Goal: Use online tool/utility: Utilize a website feature to perform a specific function

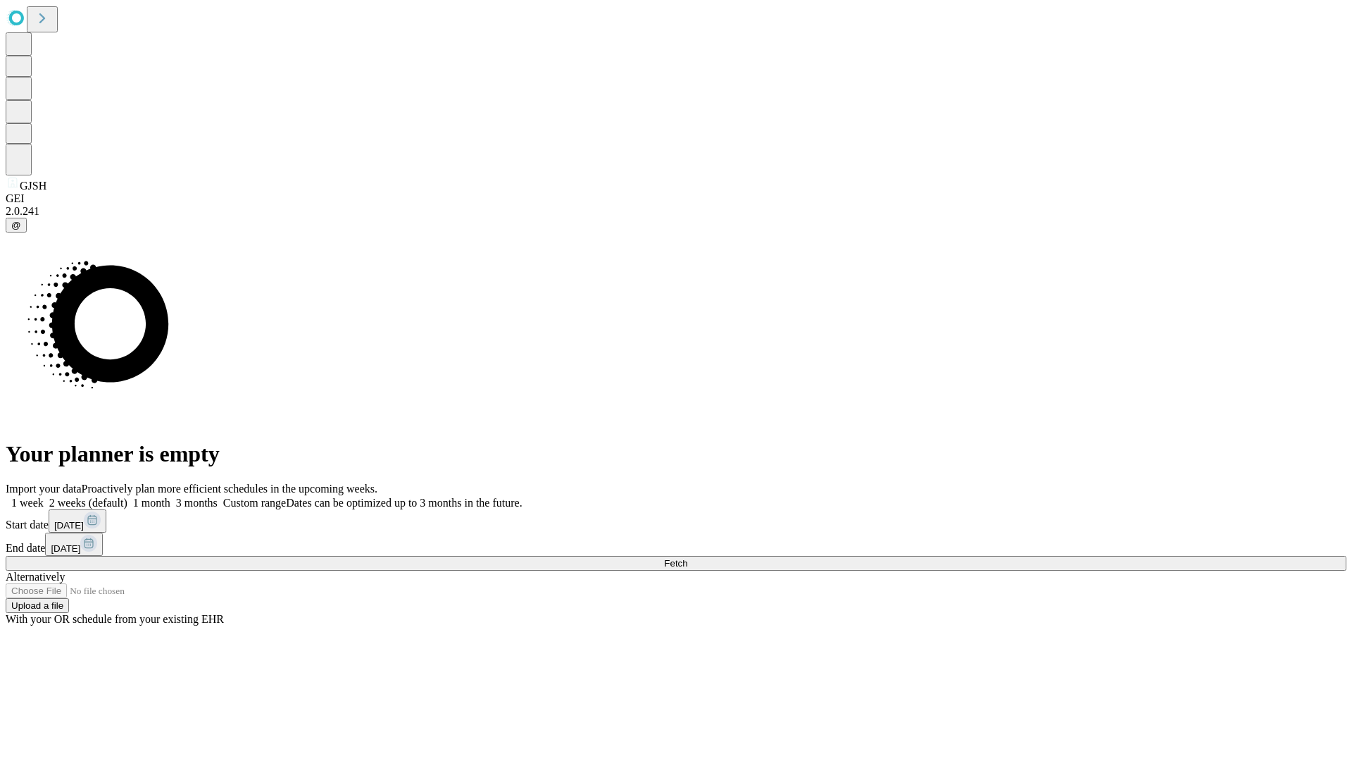
click at [170, 496] on label "1 month" at bounding box center [148, 502] width 43 height 12
click at [687, 558] on span "Fetch" at bounding box center [675, 563] width 23 height 11
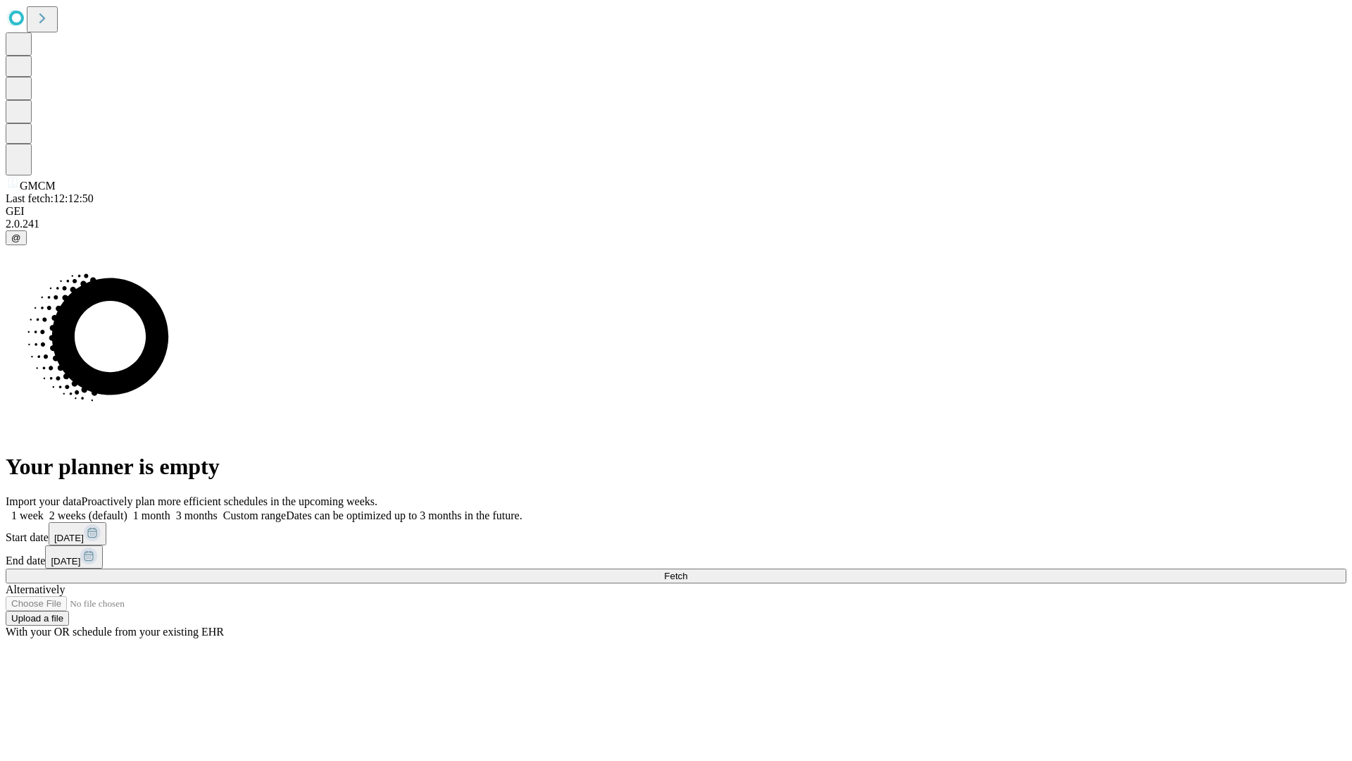
click at [170, 509] on label "1 month" at bounding box center [148, 515] width 43 height 12
click at [687, 570] on span "Fetch" at bounding box center [675, 575] width 23 height 11
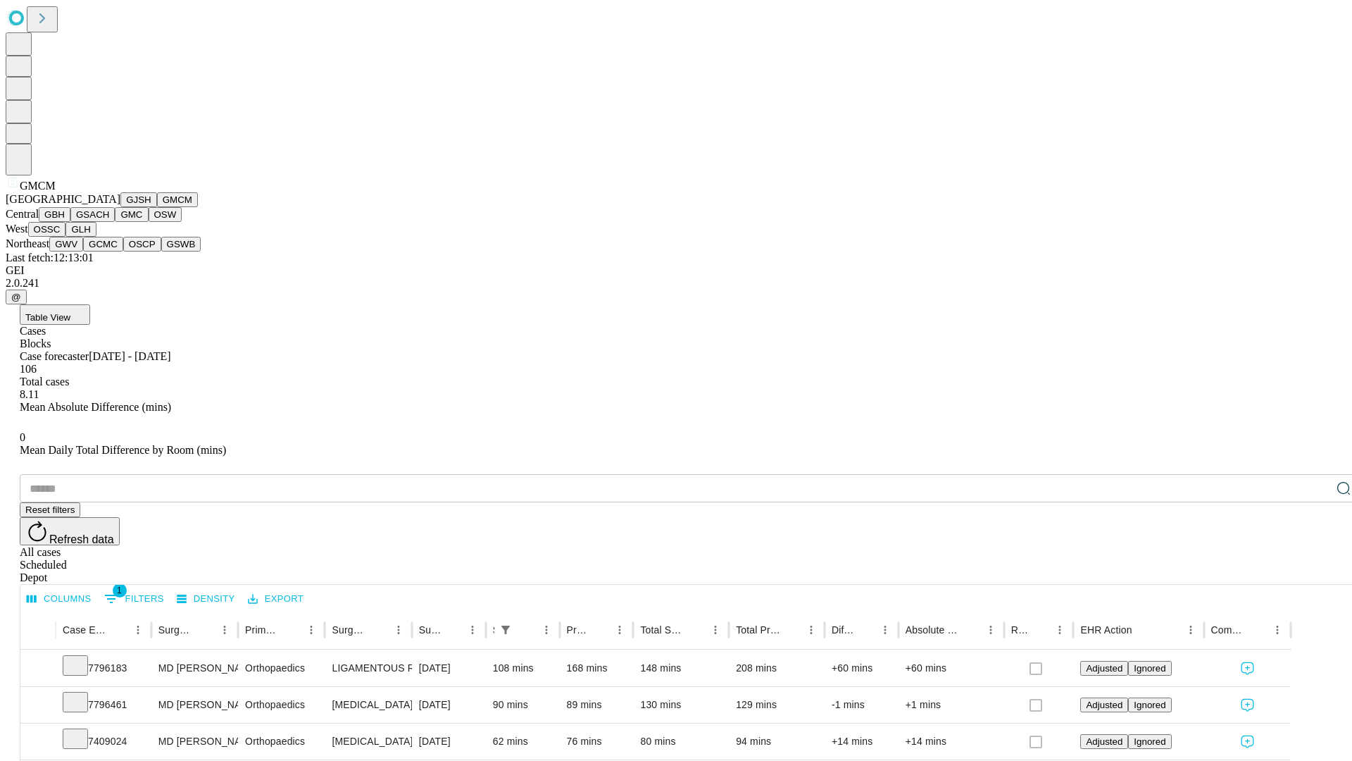
click at [70, 222] on button "GBH" at bounding box center [55, 214] width 32 height 15
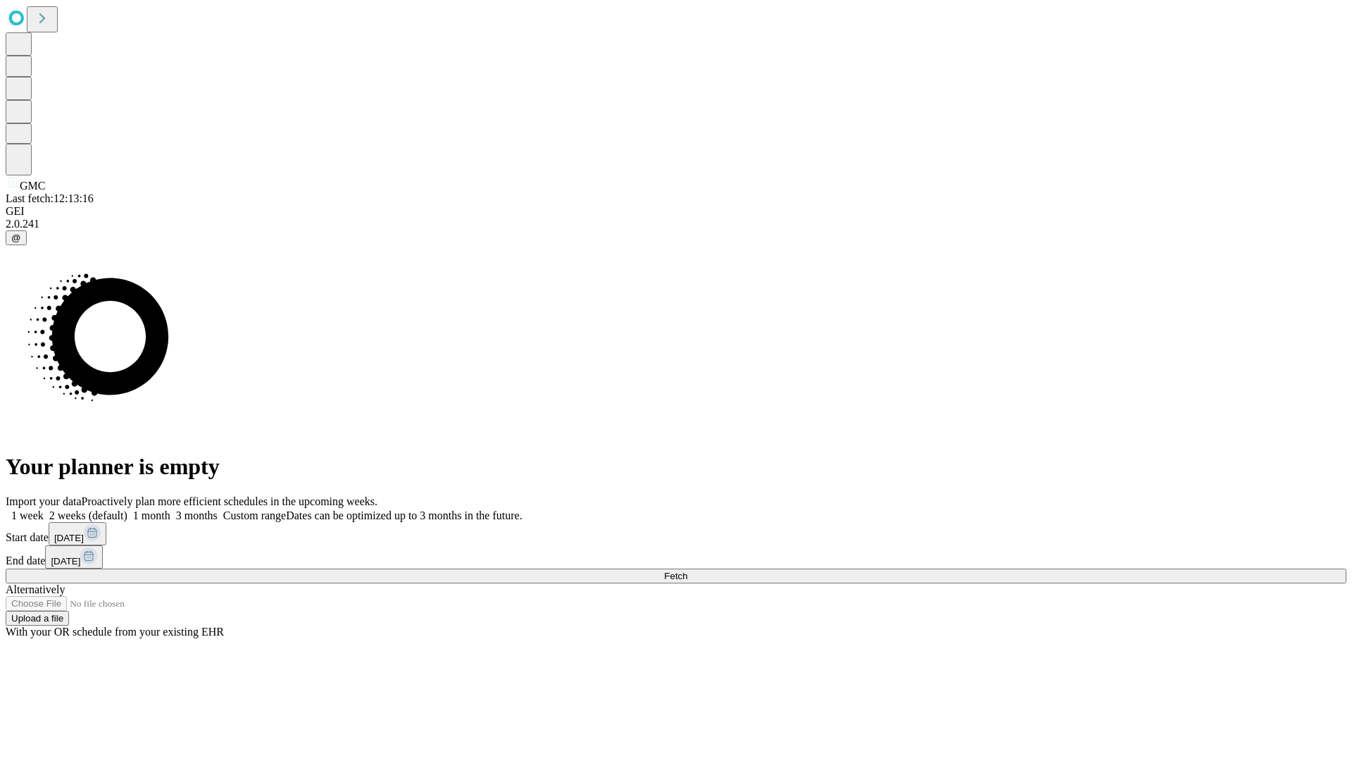
click at [170, 509] on label "1 month" at bounding box center [148, 515] width 43 height 12
click at [687, 570] on span "Fetch" at bounding box center [675, 575] width 23 height 11
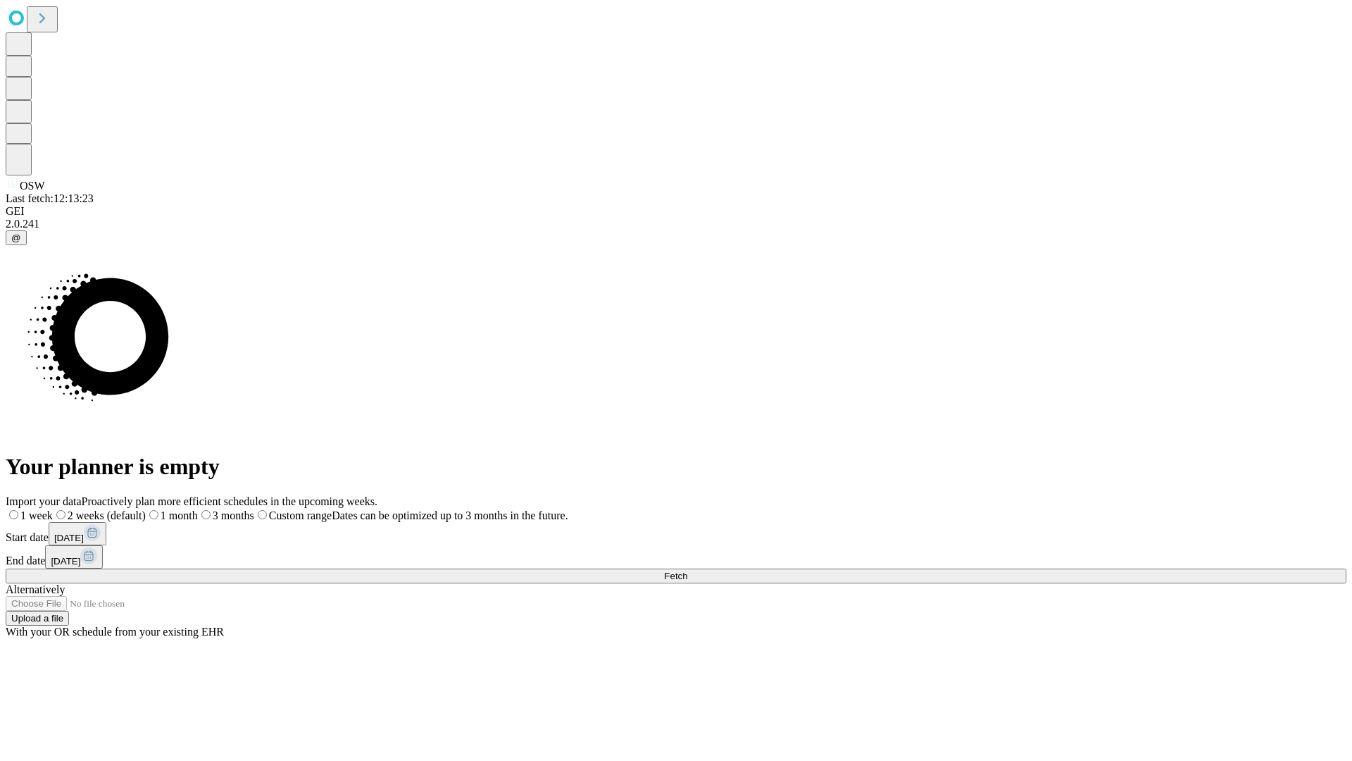
click at [687, 570] on span "Fetch" at bounding box center [675, 575] width 23 height 11
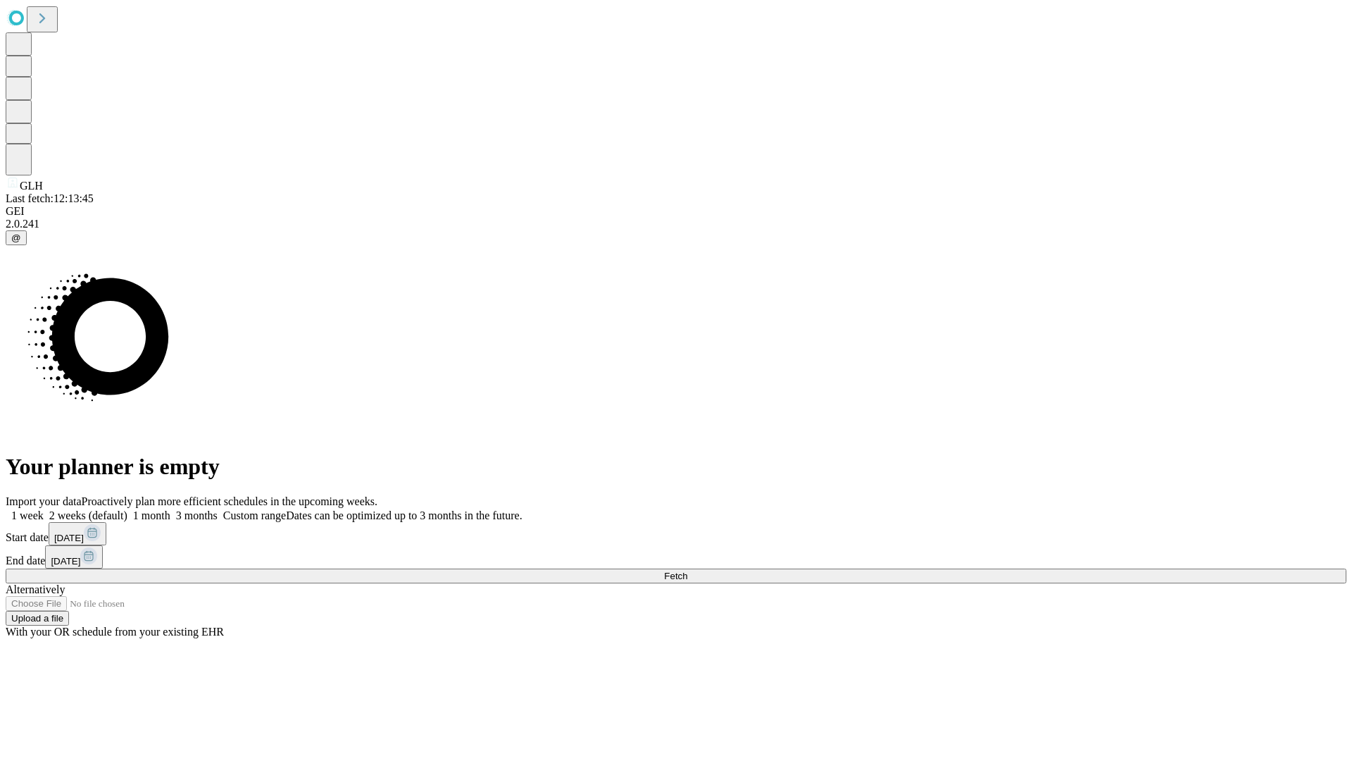
click at [170, 509] on label "1 month" at bounding box center [148, 515] width 43 height 12
click at [687, 570] on span "Fetch" at bounding box center [675, 575] width 23 height 11
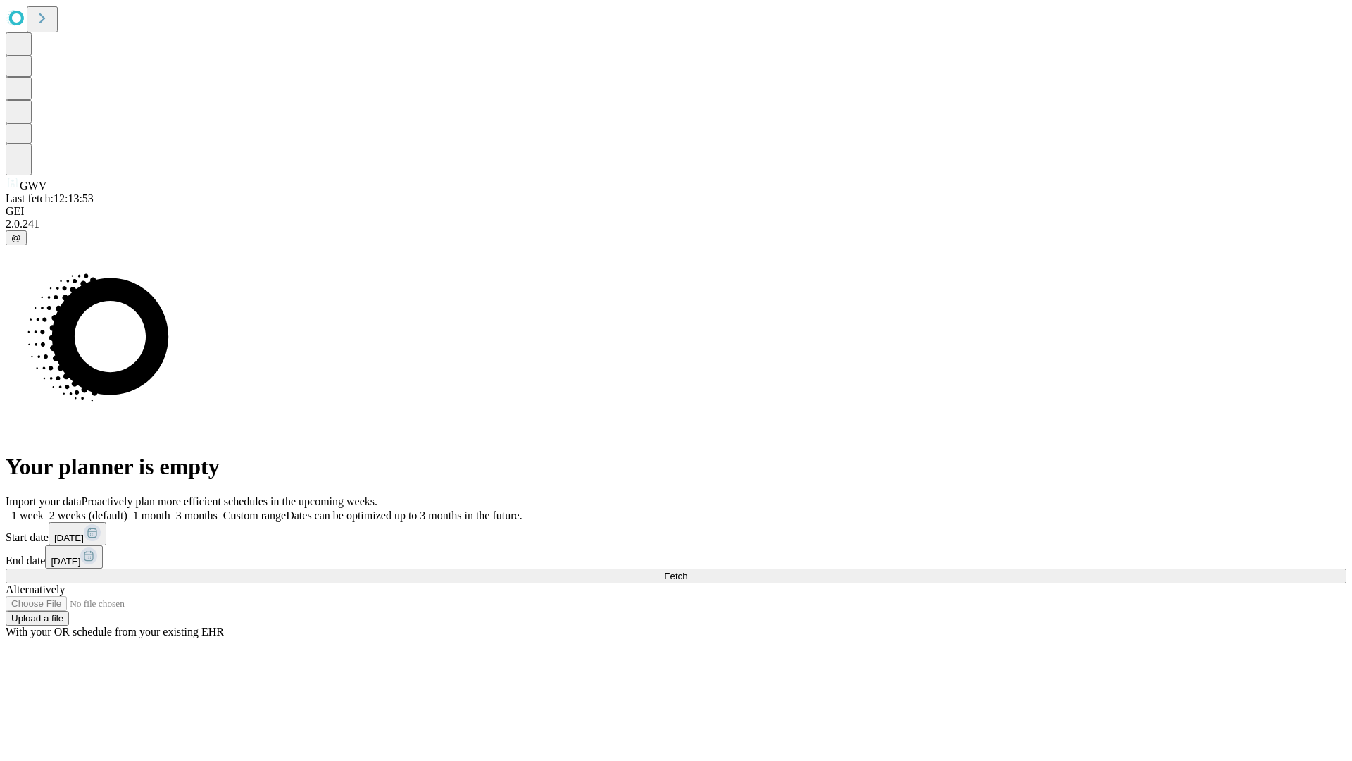
click at [170, 509] on label "1 month" at bounding box center [148, 515] width 43 height 12
click at [687, 570] on span "Fetch" at bounding box center [675, 575] width 23 height 11
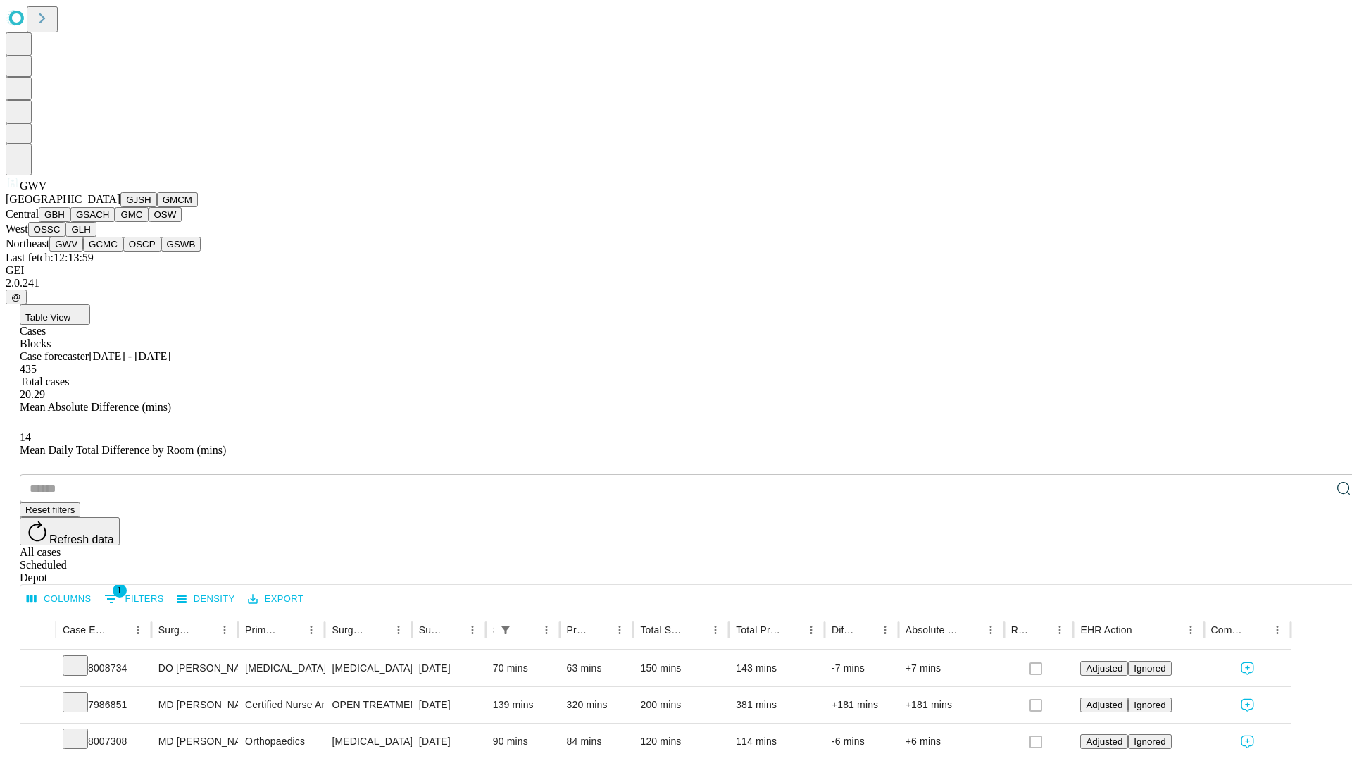
click at [109, 251] on button "GCMC" at bounding box center [103, 244] width 40 height 15
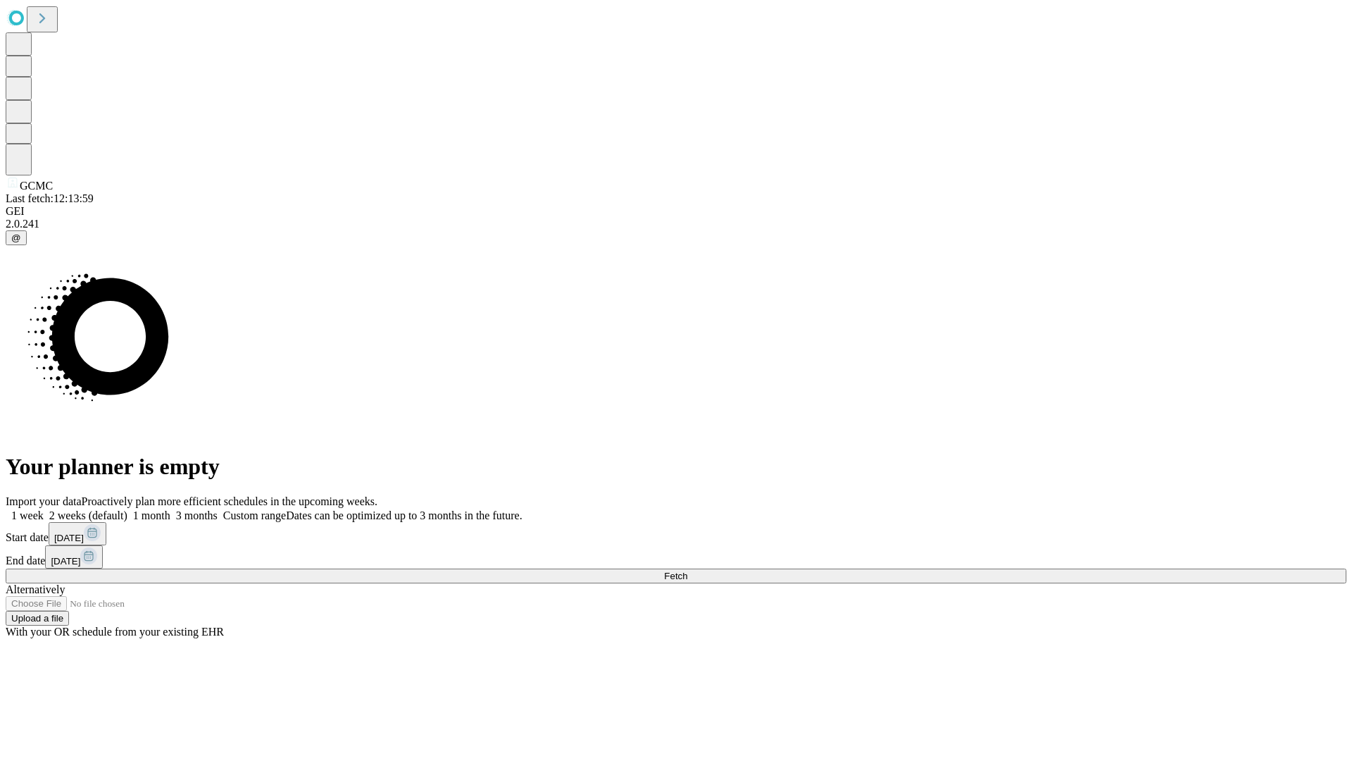
click at [687, 570] on span "Fetch" at bounding box center [675, 575] width 23 height 11
click at [170, 509] on label "1 month" at bounding box center [148, 515] width 43 height 12
click at [687, 570] on span "Fetch" at bounding box center [675, 575] width 23 height 11
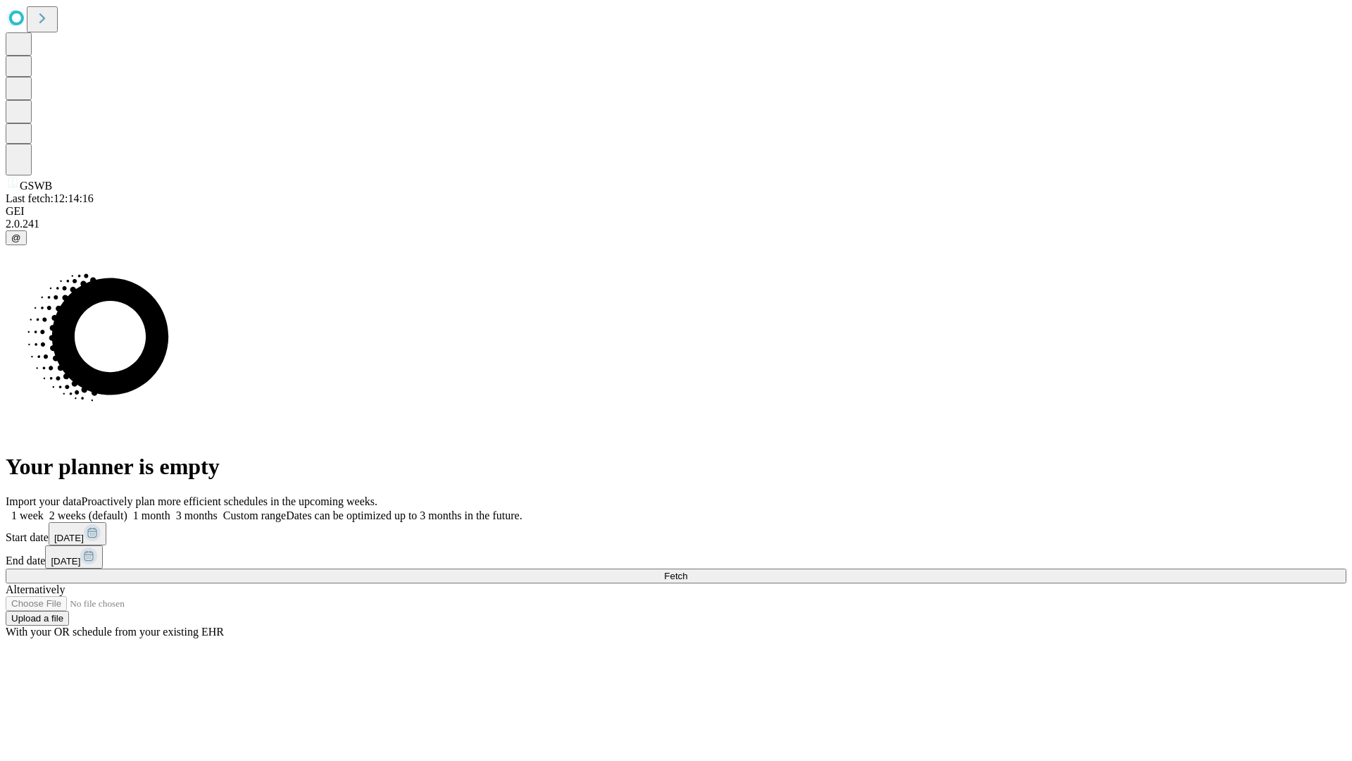
click at [170, 509] on label "1 month" at bounding box center [148, 515] width 43 height 12
click at [687, 570] on span "Fetch" at bounding box center [675, 575] width 23 height 11
